Goal: Communication & Community: Ask a question

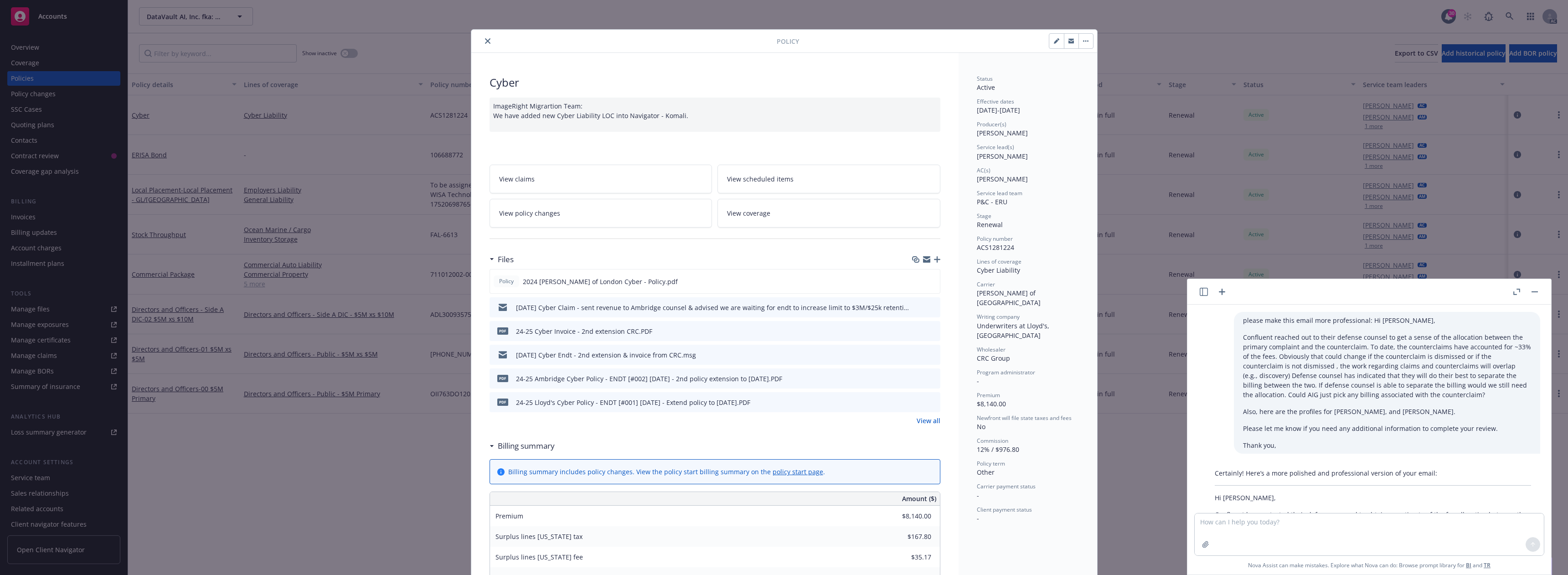
scroll to position [497, 0]
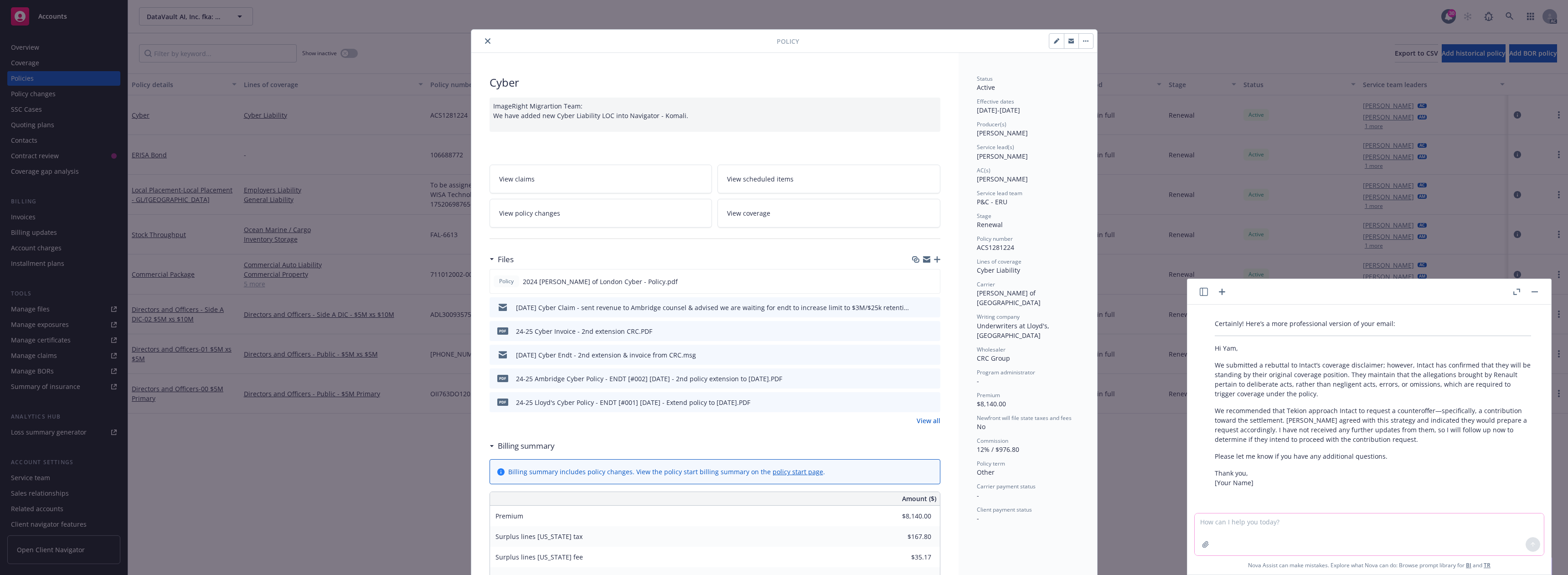
click at [1231, 528] on textarea at bounding box center [1370, 534] width 349 height 42
paste textarea "Hi [PERSON_NAME], I was wondering if you had any room for movement on the appro…"
type textarea "Hi [PERSON_NAME], I was wondering if you had any room for movement on the appro…"
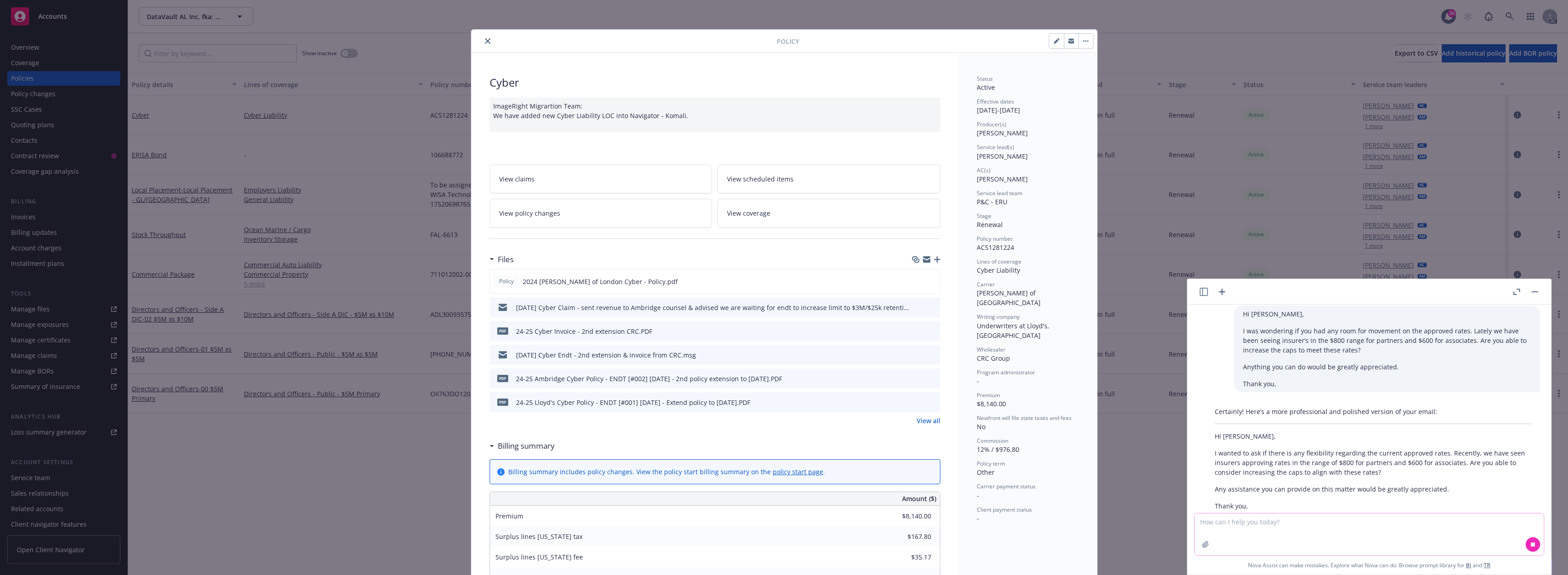
scroll to position [710, 0]
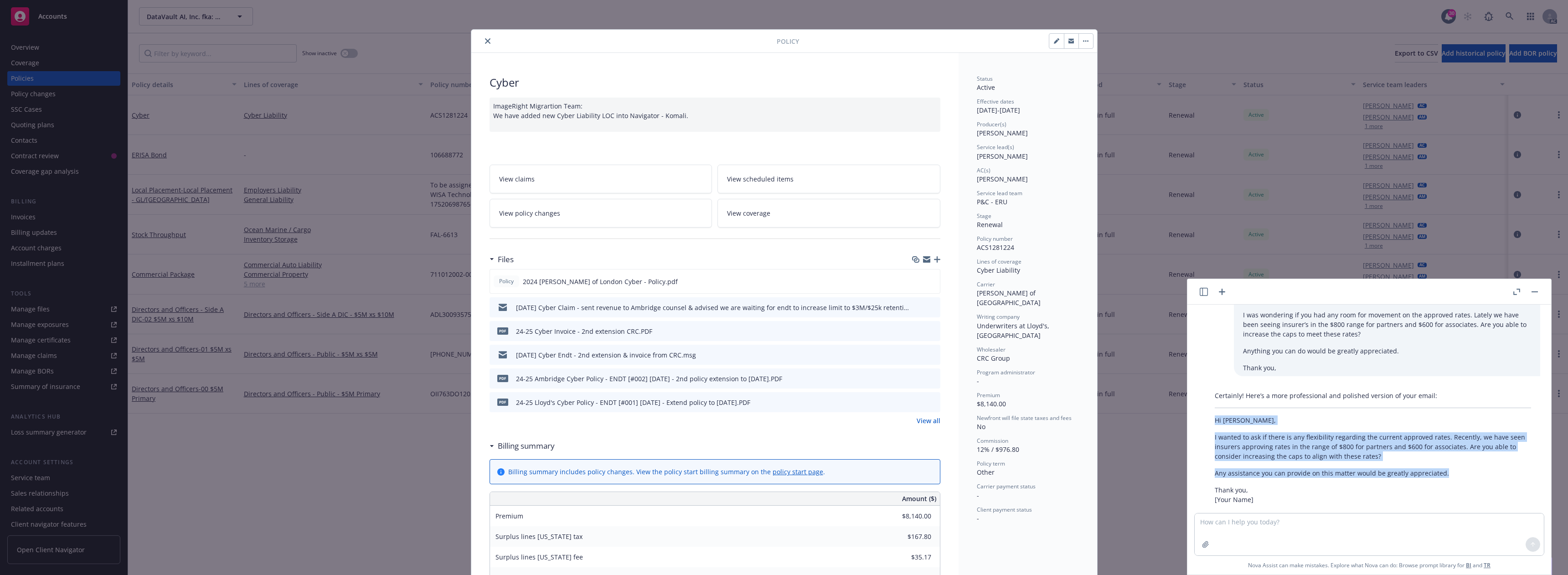
drag, startPoint x: 1212, startPoint y: 420, endPoint x: 1452, endPoint y: 471, distance: 245.4
click at [1452, 471] on div "Certainly! Here’s a more professional and polished version of your email: Hi [P…" at bounding box center [1373, 448] width 335 height 121
copy div "Hi [PERSON_NAME], I wanted to ask if there is any flexibility regarding the cur…"
